Goal: Task Accomplishment & Management: Use online tool/utility

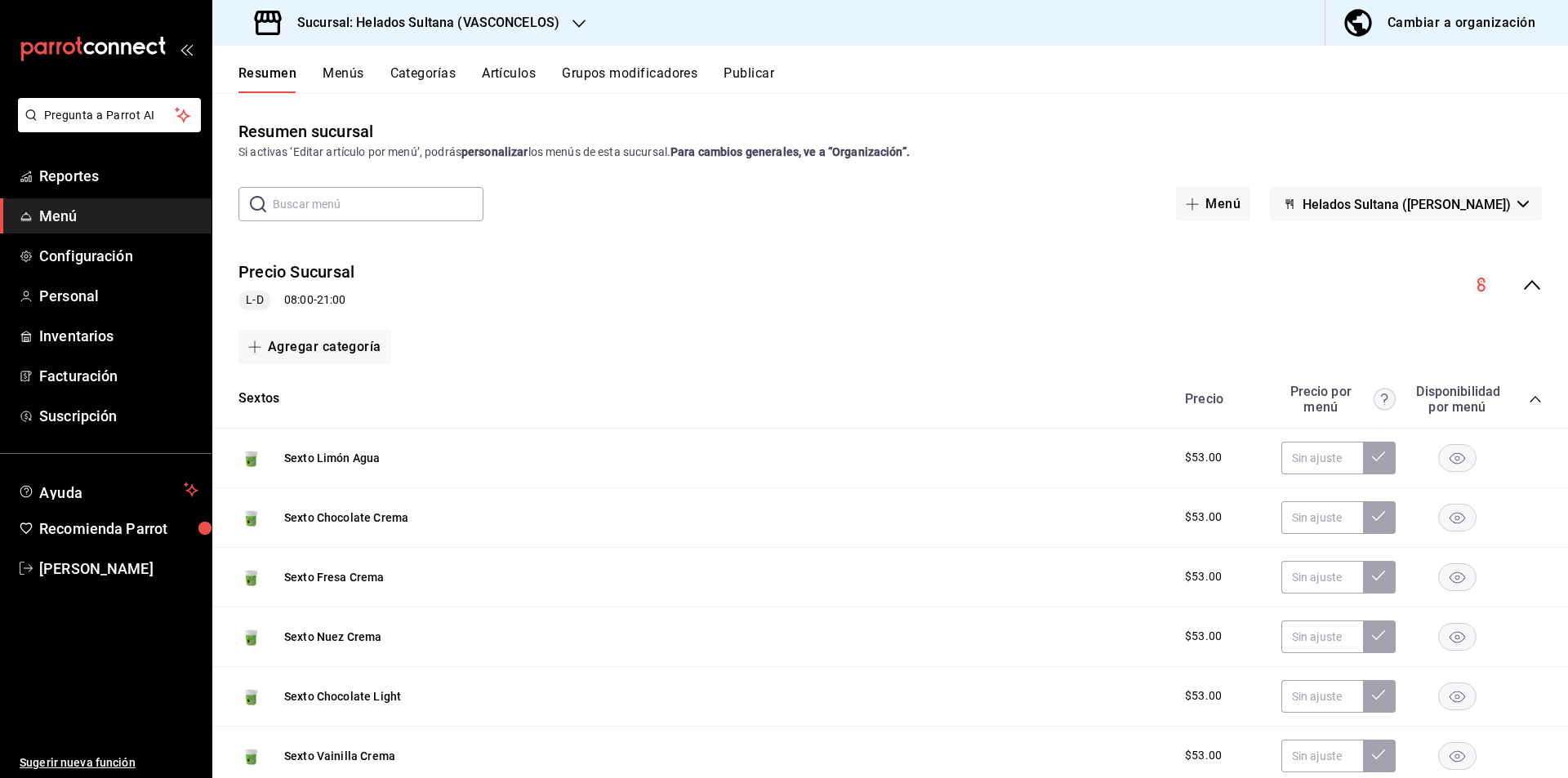
click at [1523, 291] on icon "collapse-menu-row" at bounding box center [1532, 284] width 19 height 19
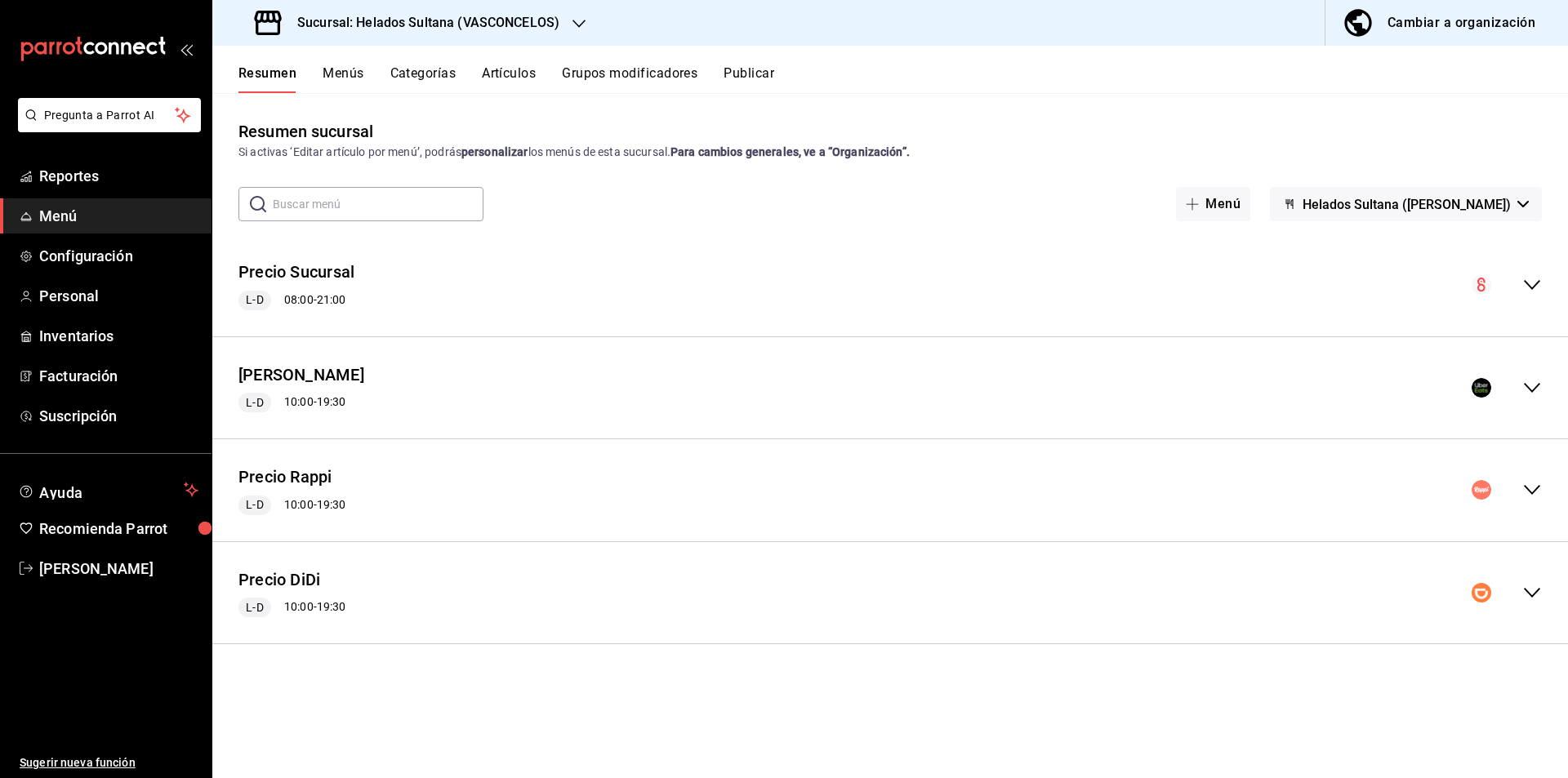
click at [1524, 383] on icon "collapse-menu-row" at bounding box center [1532, 387] width 17 height 10
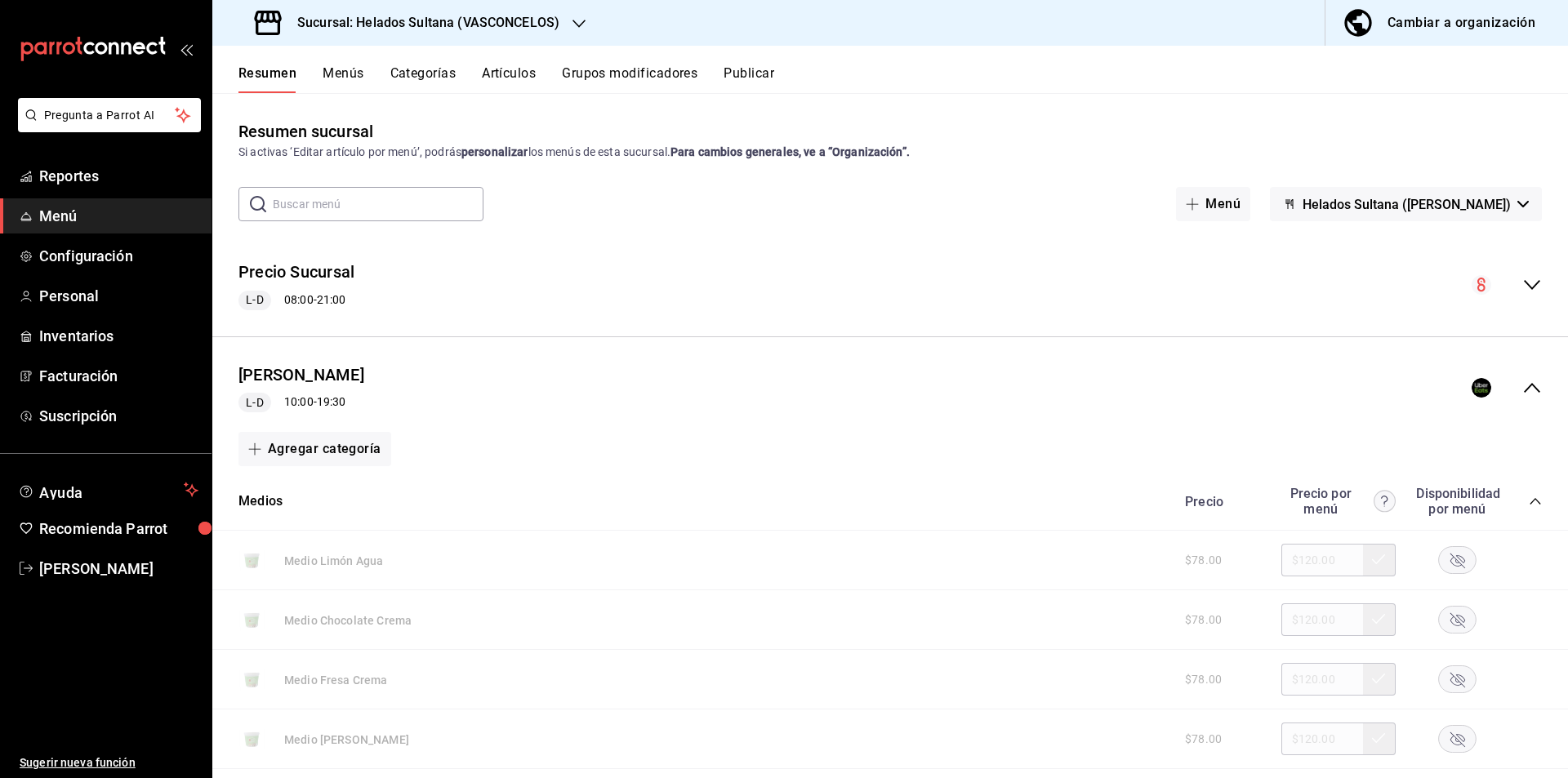
click at [1530, 501] on icon "collapse-category-row" at bounding box center [1535, 501] width 10 height 6
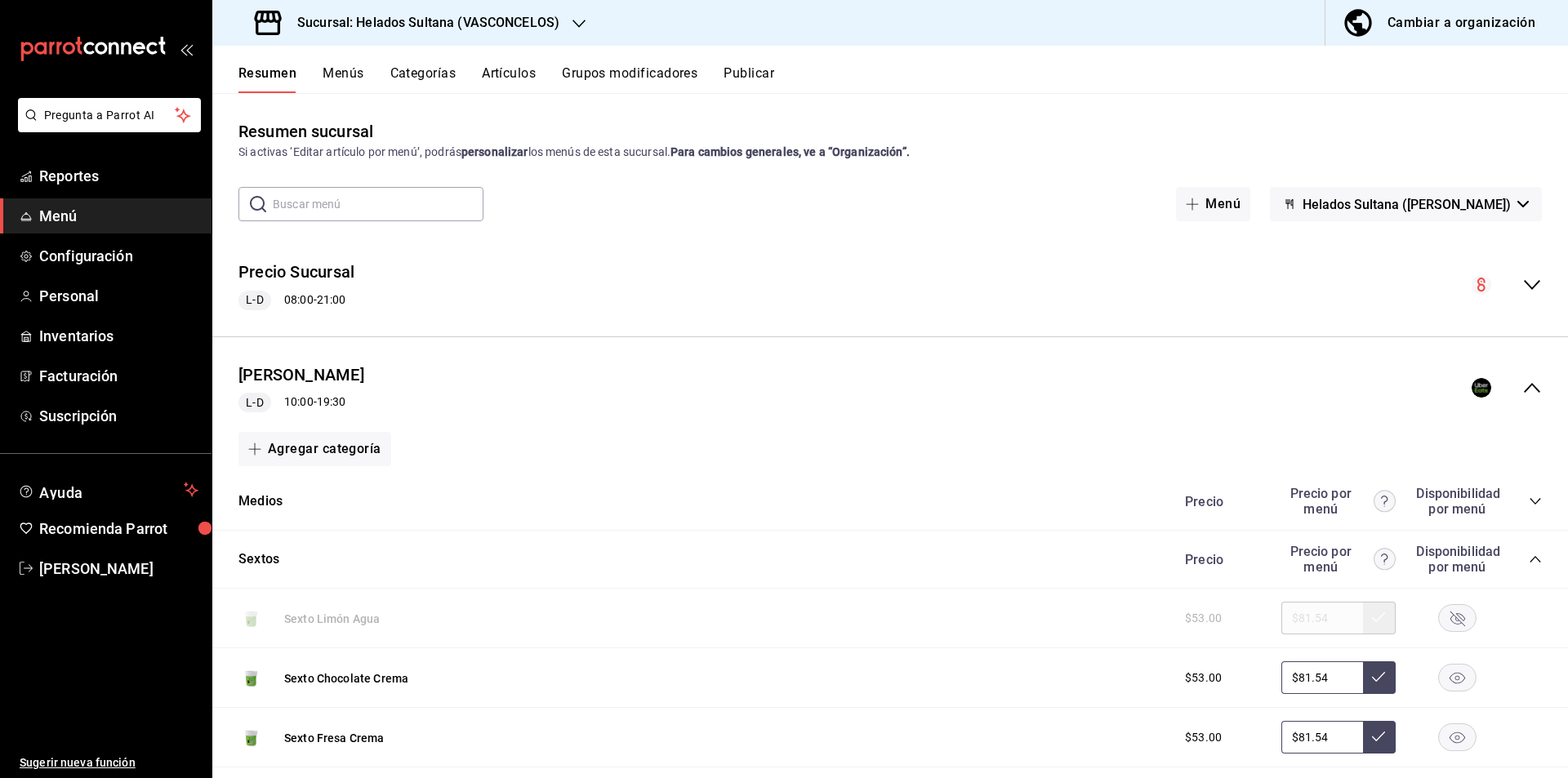
click at [1530, 556] on icon "collapse-category-row" at bounding box center [1535, 558] width 10 height 6
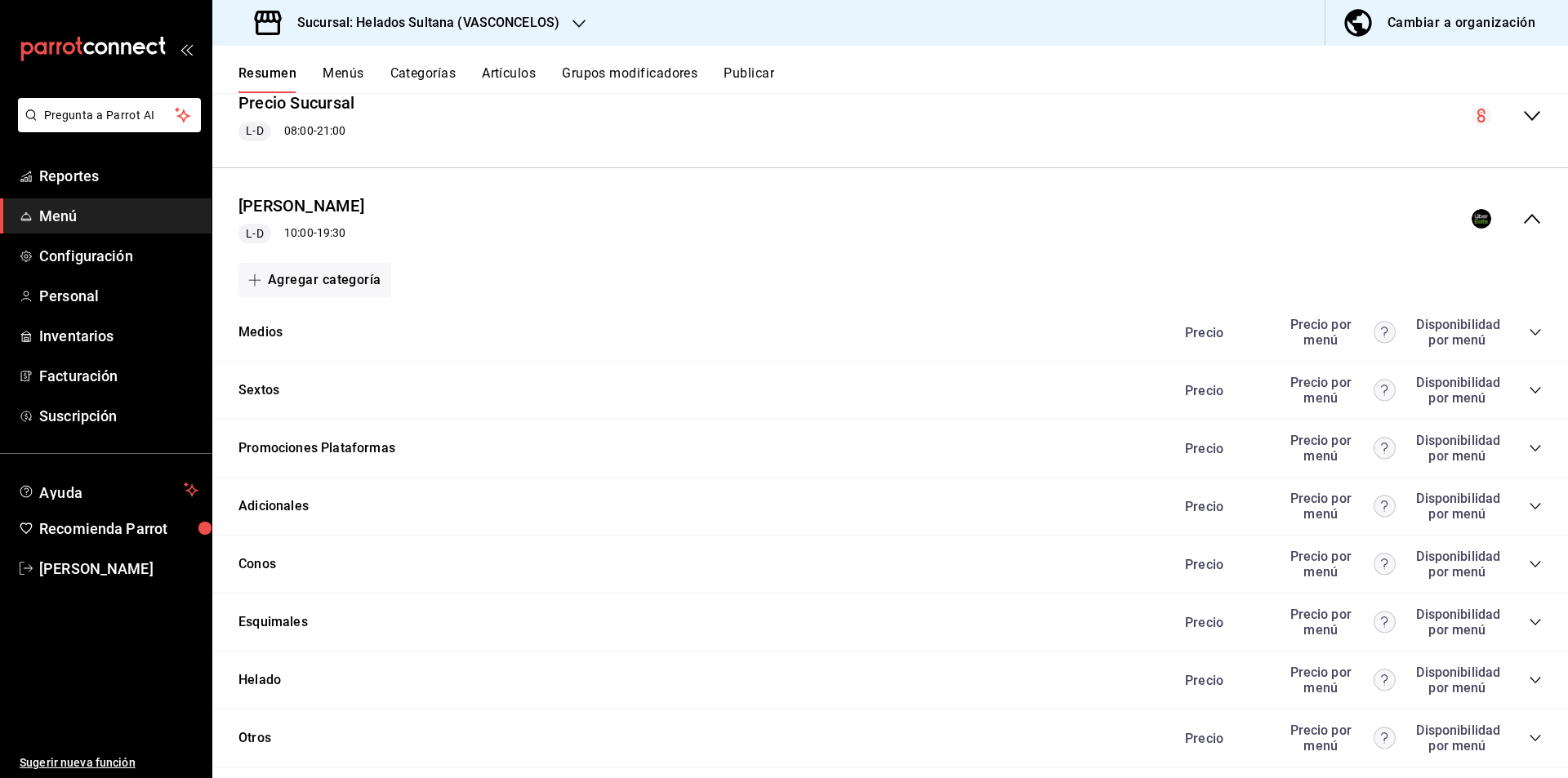
scroll to position [185, 0]
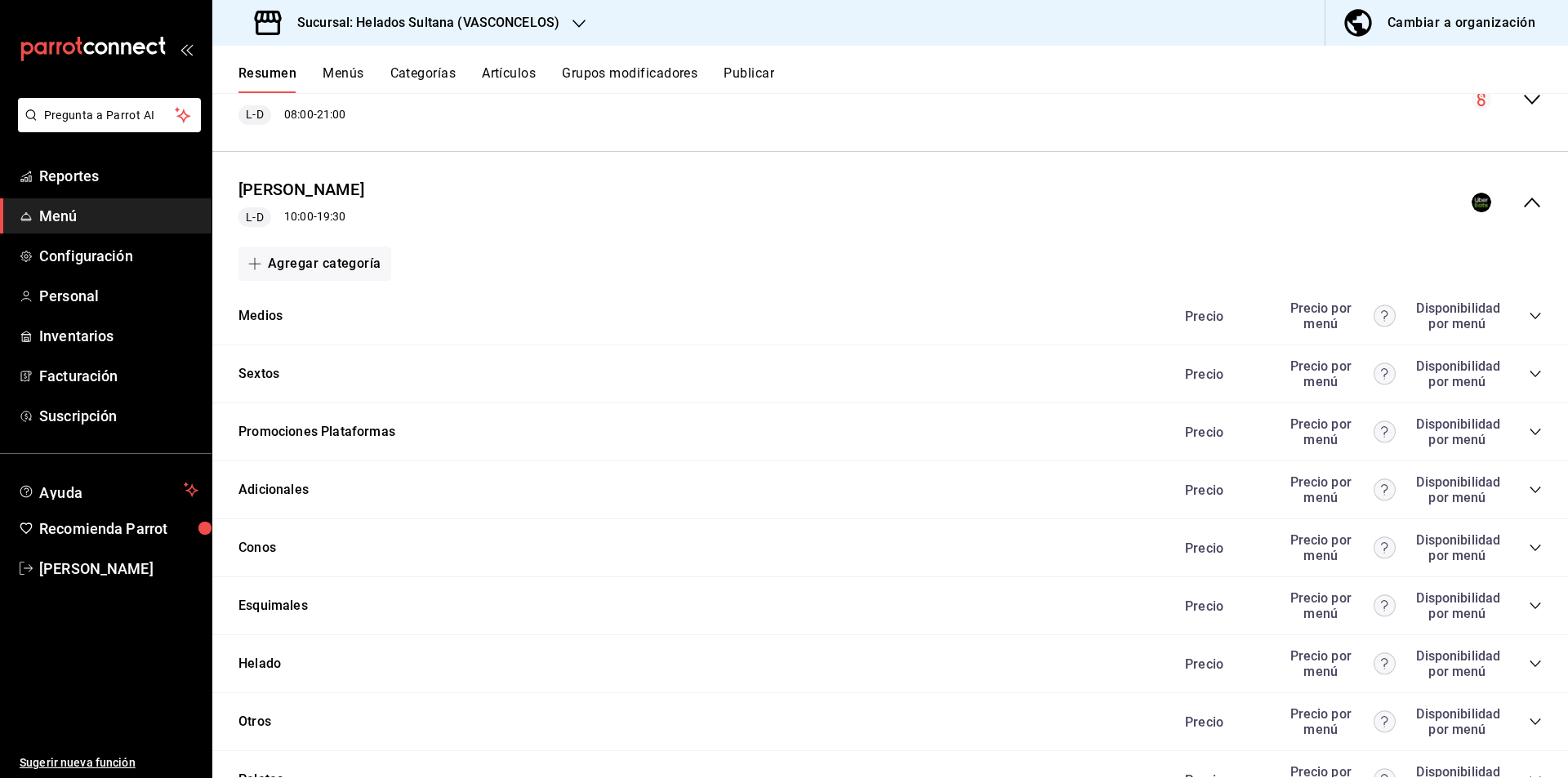
click at [1529, 435] on icon "collapse-category-row" at bounding box center [1536, 432] width 13 height 13
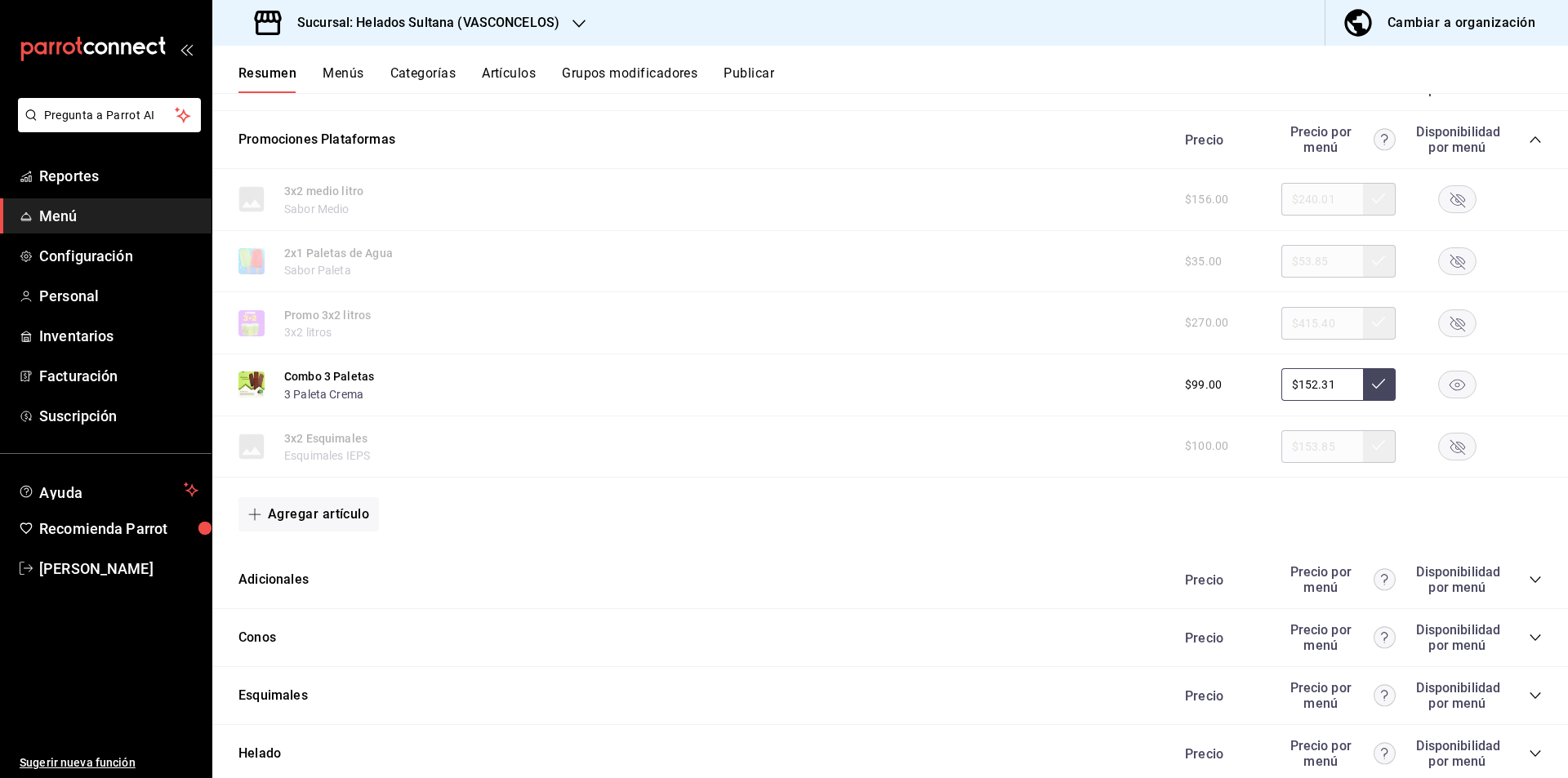
scroll to position [356, 0]
